Goal: Task Accomplishment & Management: Use online tool/utility

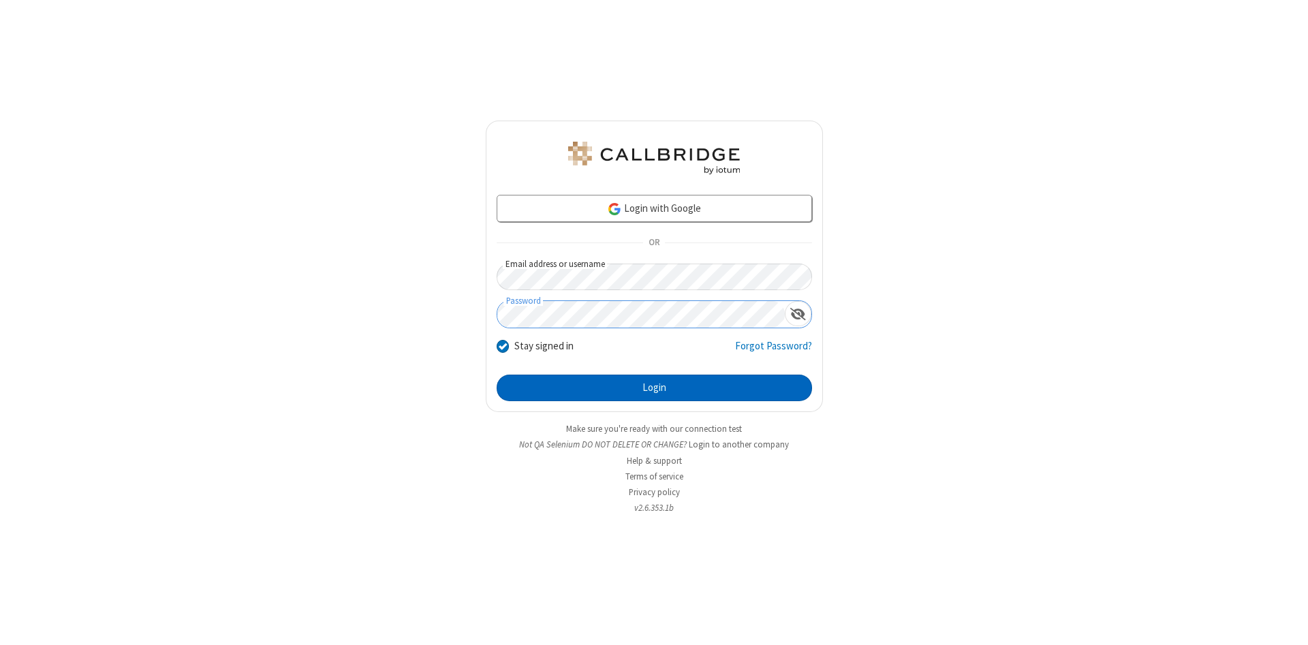
click at [654, 388] on button "Login" at bounding box center [655, 388] width 316 height 27
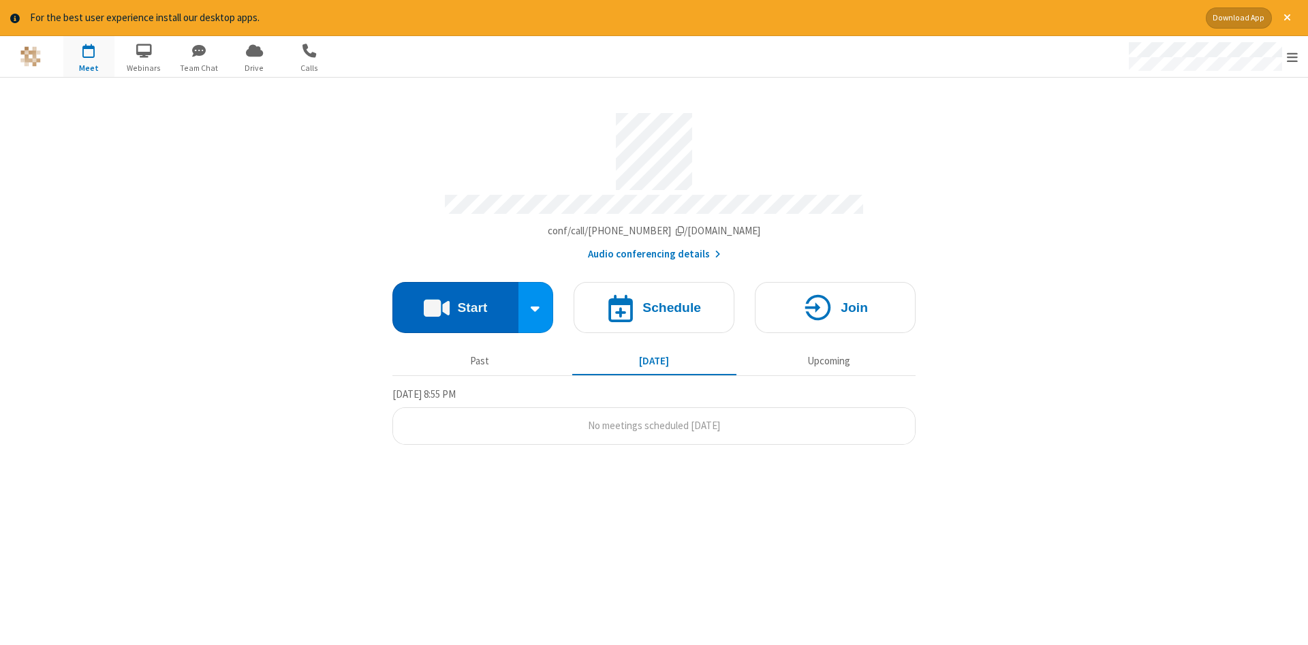
click at [455, 303] on button "Start" at bounding box center [456, 307] width 126 height 51
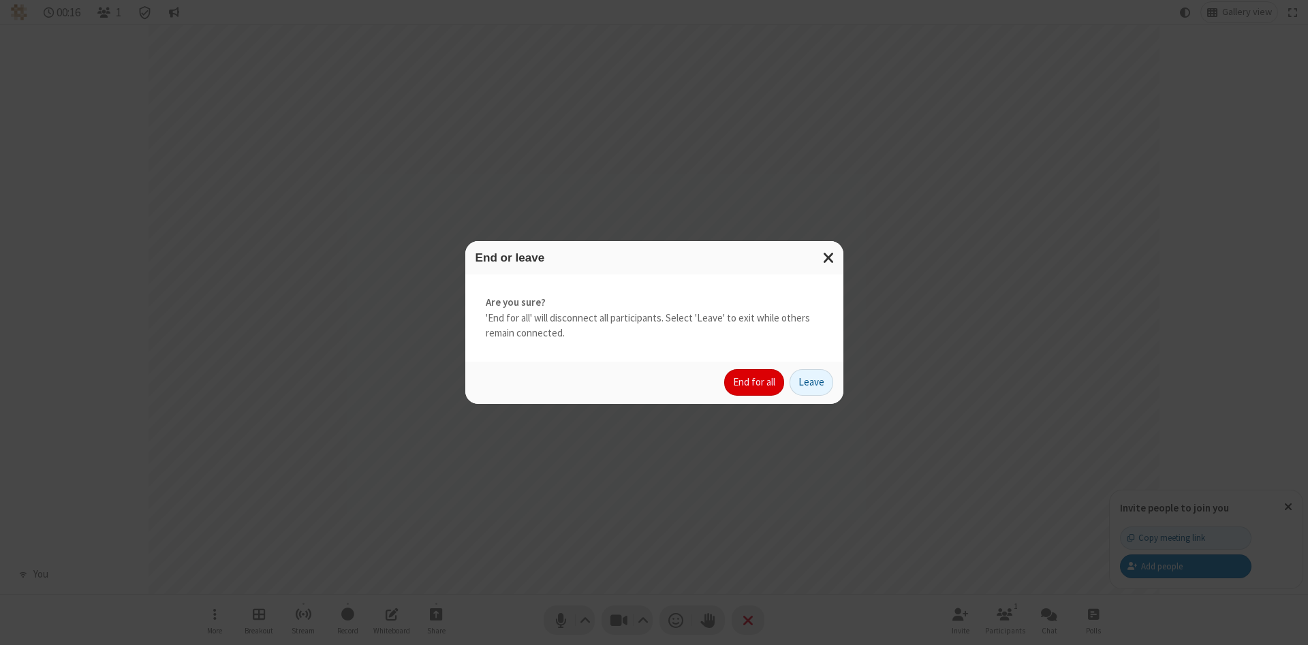
click at [755, 382] on button "End for all" at bounding box center [754, 382] width 60 height 27
